Goal: Task Accomplishment & Management: Manage account settings

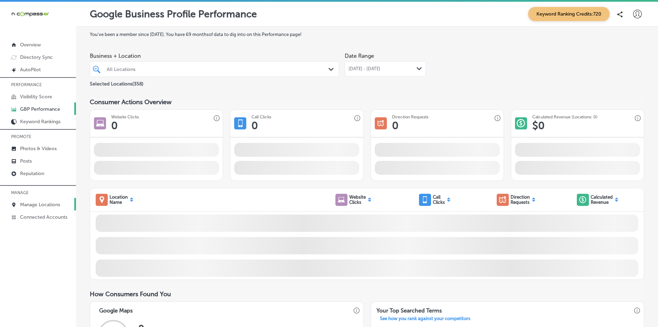
click at [34, 200] on link "Manage Locations" at bounding box center [38, 204] width 76 height 12
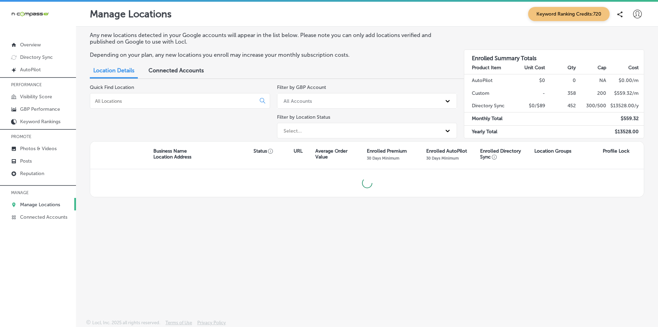
click at [127, 102] on input at bounding box center [174, 101] width 160 height 6
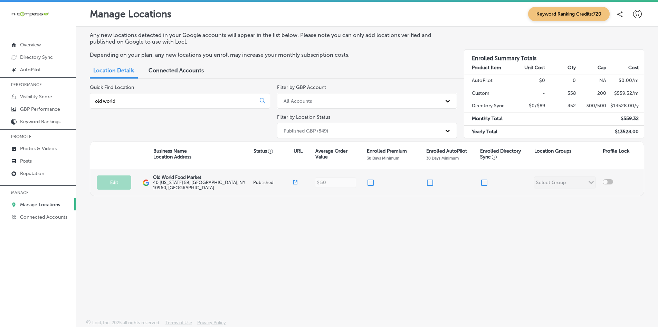
type input "old world"
click at [372, 182] on input "checkbox" at bounding box center [371, 182] width 8 height 8
checkbox input "true"
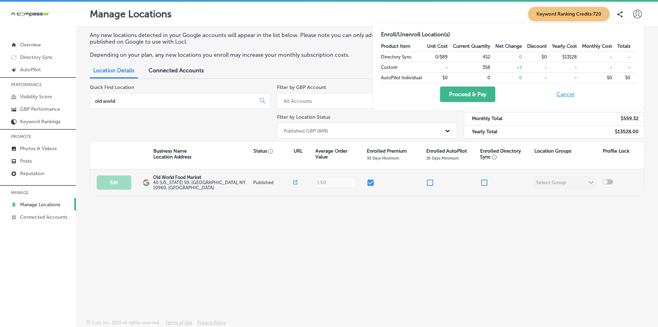
click at [487, 183] on input "checkbox" at bounding box center [484, 182] width 8 height 8
checkbox input "true"
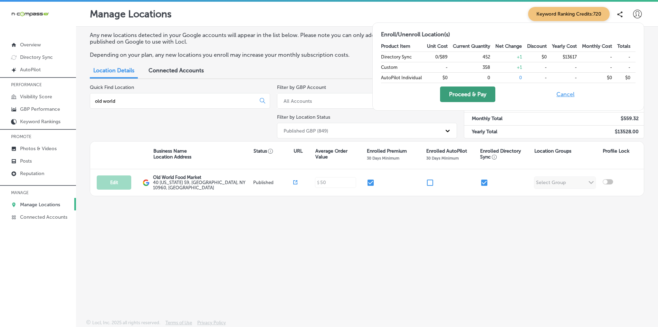
click at [462, 93] on button "Proceed & Pay" at bounding box center [467, 94] width 55 height 16
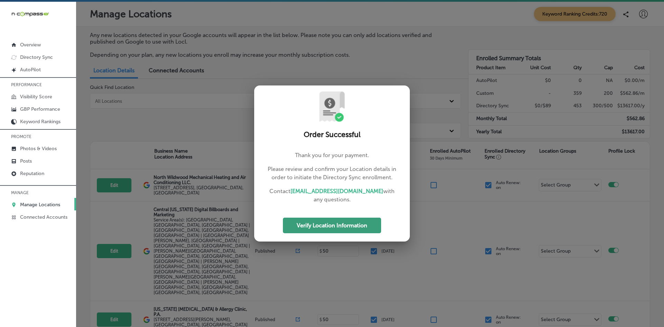
click at [354, 228] on button "Verify Location Information" at bounding box center [332, 225] width 98 height 16
select select "US"
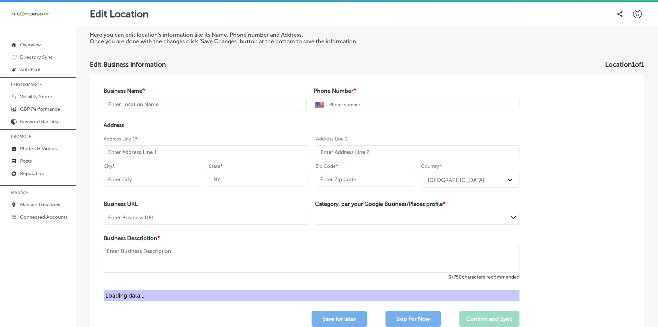
type input "Old World Food Market"
type input "[PHONE_NUMBER]"
type input "40 [US_STATE] 59"
type input "Nyack"
type input "NY"
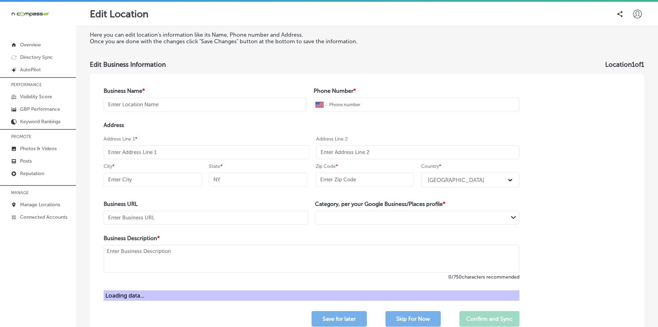
type input "10960"
type input "[URL][DOMAIN_NAME]"
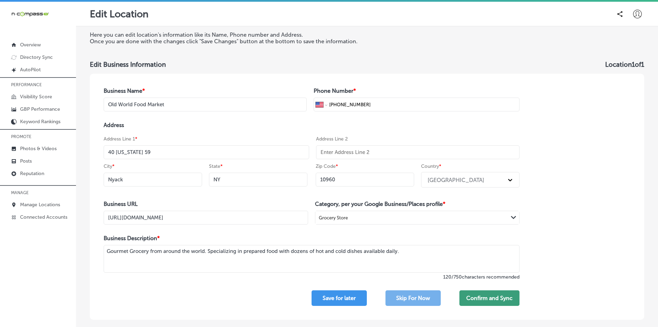
click at [484, 301] on button "Confirm and Sync" at bounding box center [490, 298] width 60 height 16
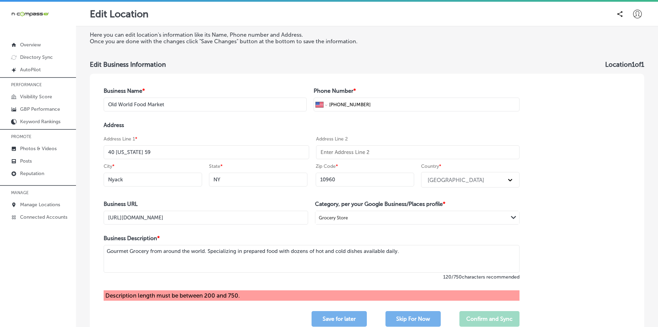
click at [422, 250] on textarea "Gourmet Grocery from around the world. Specializing in prepared food with dozen…" at bounding box center [312, 259] width 416 height 28
drag, startPoint x: 409, startPoint y: 250, endPoint x: 73, endPoint y: 231, distance: 336.5
click at [73, 231] on div "iconmonstr-menu-thin copy Created with Sketch. Overview Directory Sync Created …" at bounding box center [329, 165] width 658 height 327
paste textarea "Old World Food Market was founded on the concept of bringing a variety of speci…"
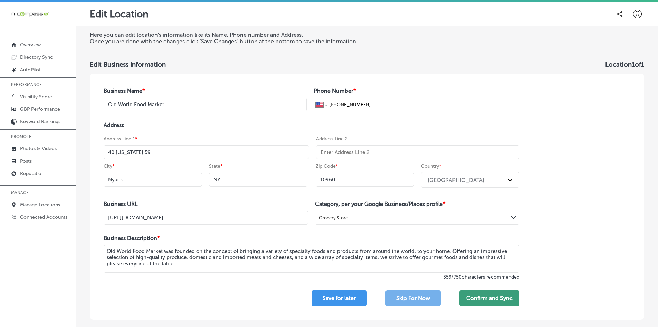
type textarea "Old World Food Market was founded on the concept of bringing a variety of speci…"
click at [486, 296] on button "Confirm and Sync" at bounding box center [490, 298] width 60 height 16
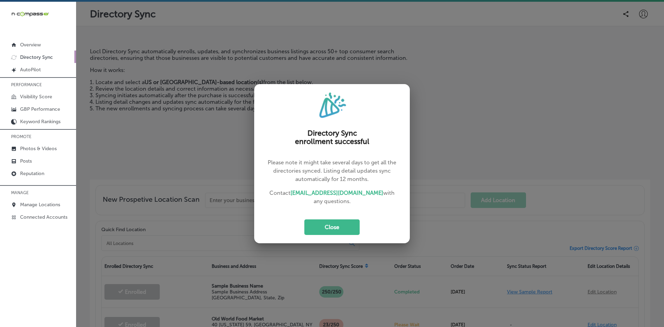
click at [338, 224] on button "Close" at bounding box center [331, 227] width 55 height 16
